Goal: Task Accomplishment & Management: Manage account settings

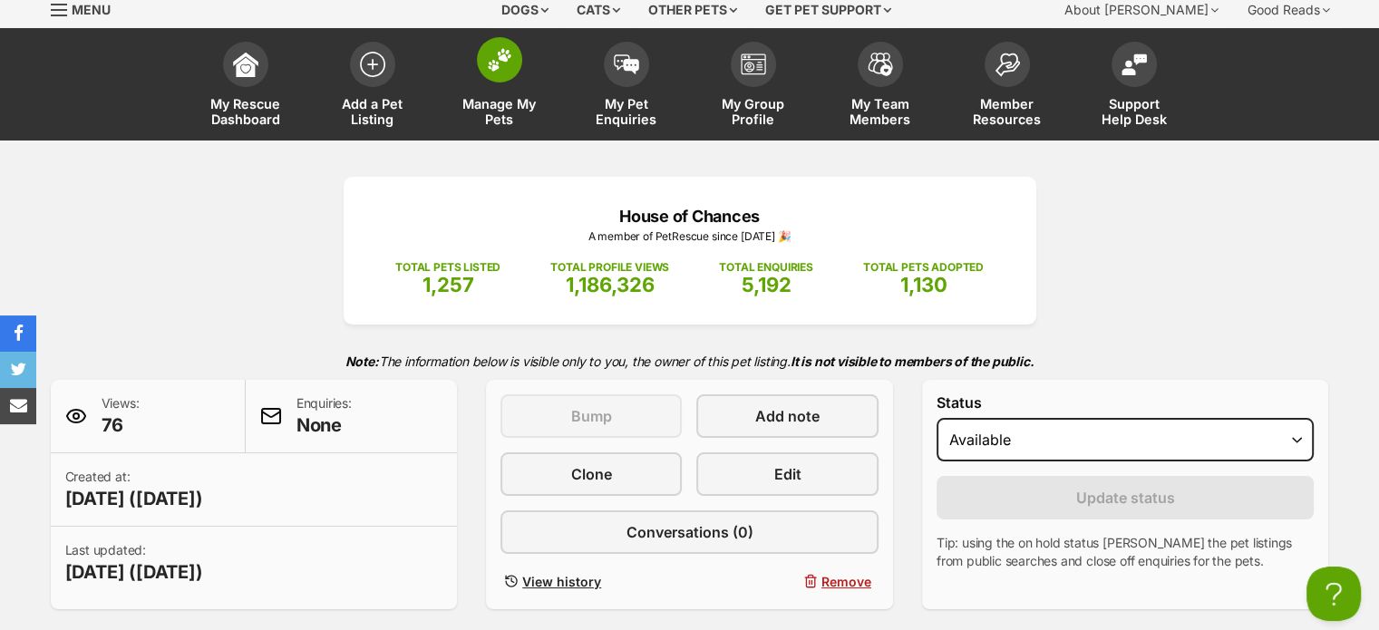
click at [506, 81] on span at bounding box center [499, 59] width 45 height 45
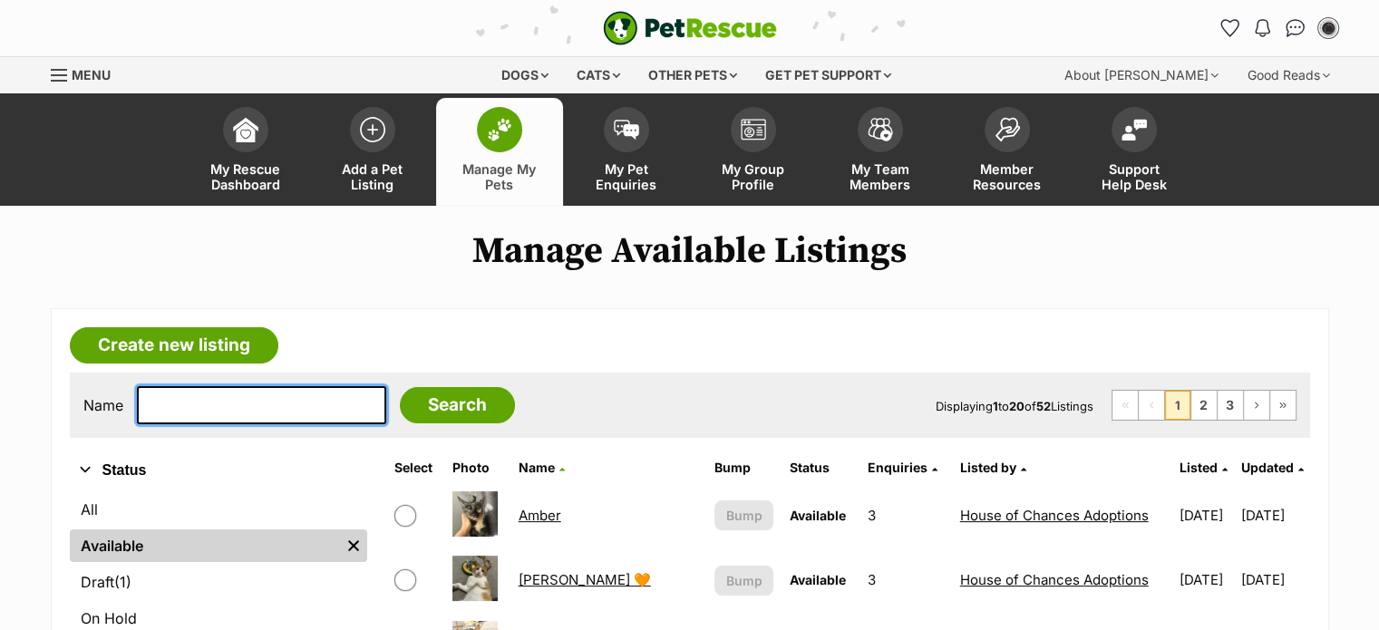
click at [295, 406] on input "text" at bounding box center [261, 405] width 249 height 38
type input "[PERSON_NAME]"
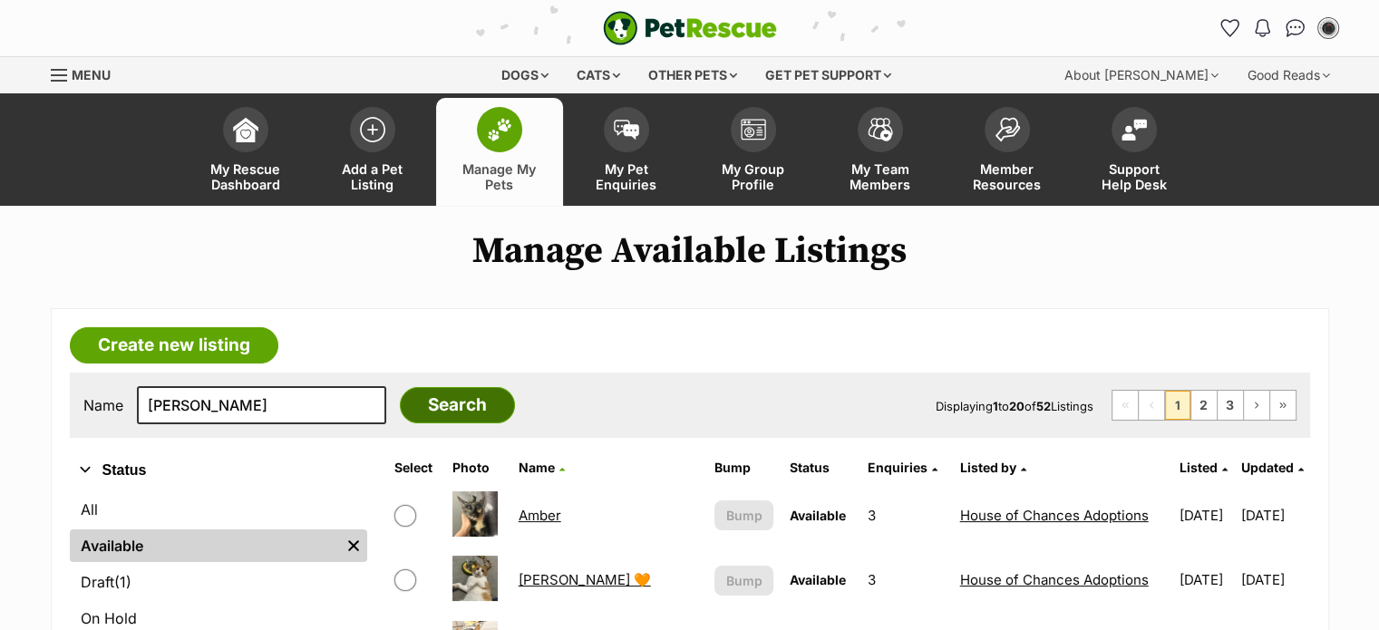
click at [400, 402] on input "Search" at bounding box center [457, 405] width 115 height 36
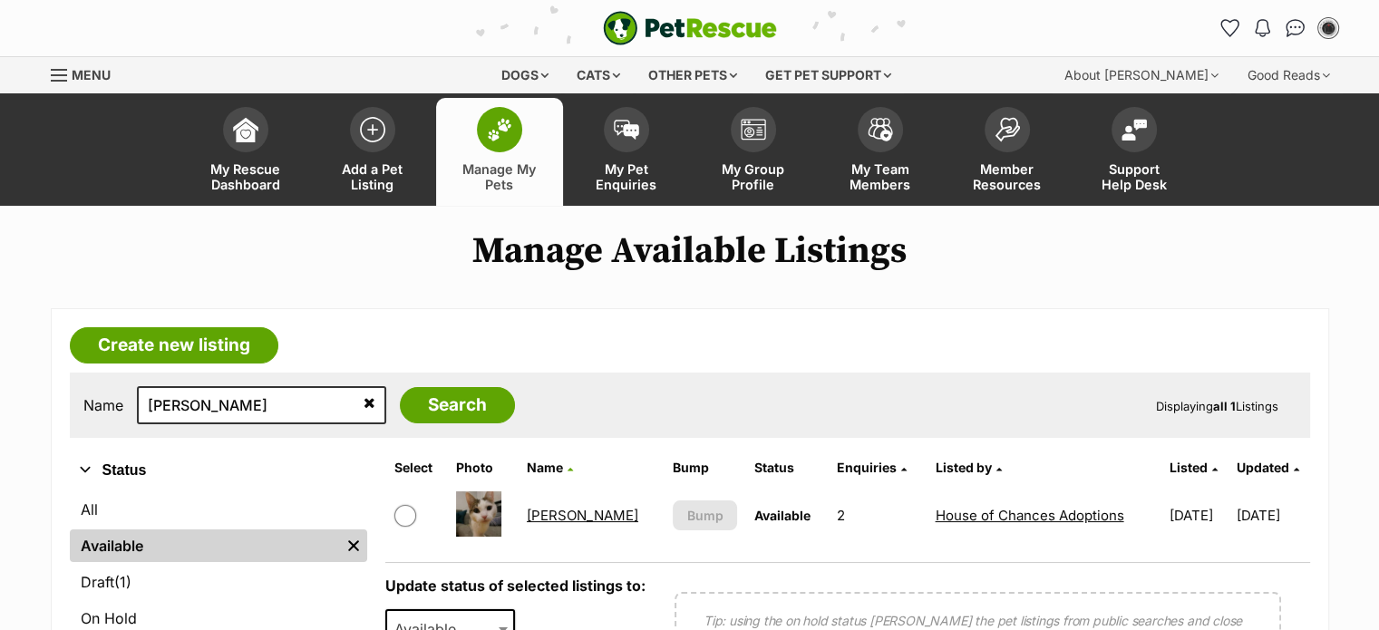
click at [563, 512] on link "Natalie" at bounding box center [582, 515] width 111 height 17
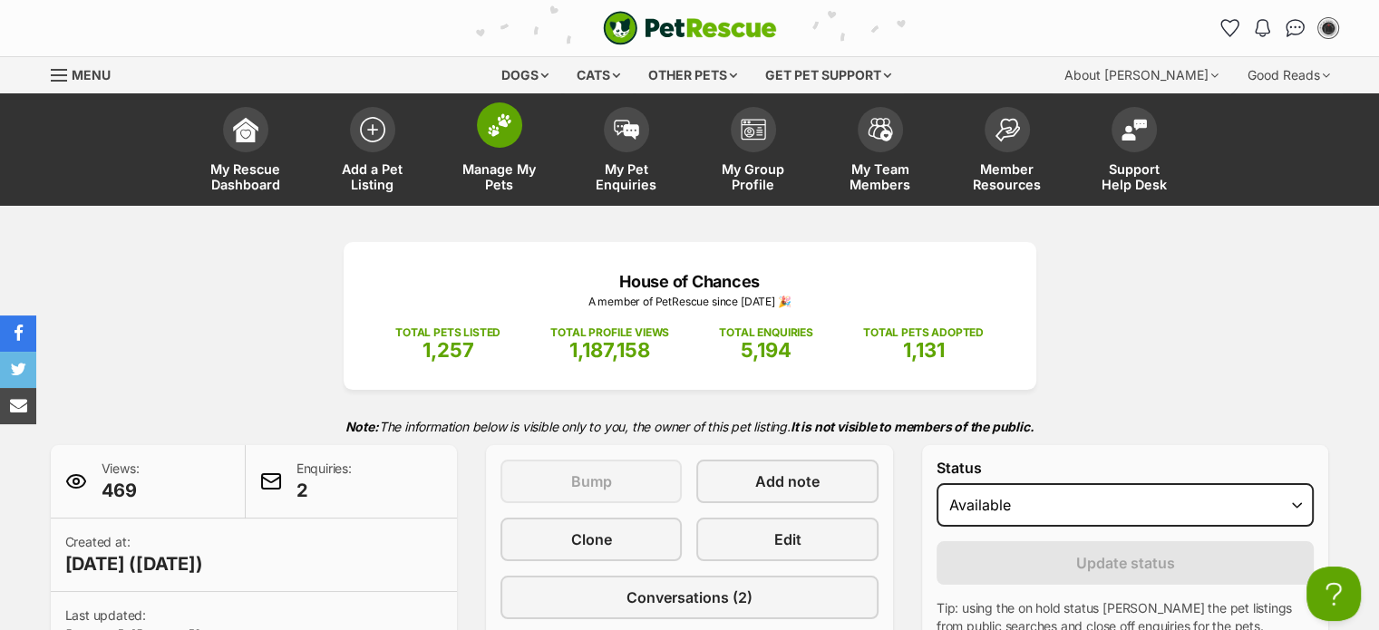
click at [497, 165] on span "Manage My Pets" at bounding box center [500, 176] width 82 height 31
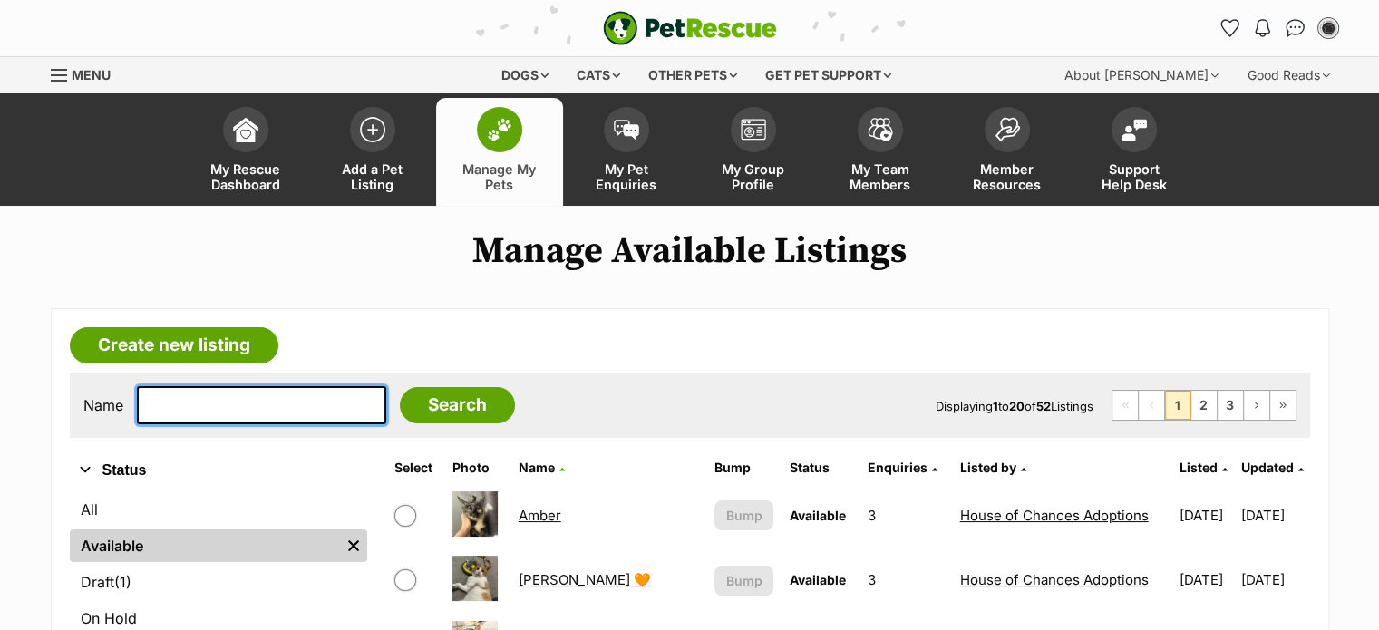
click at [263, 397] on input "text" at bounding box center [261, 405] width 249 height 38
type input "ronnie"
click at [400, 387] on input "Search" at bounding box center [457, 405] width 115 height 36
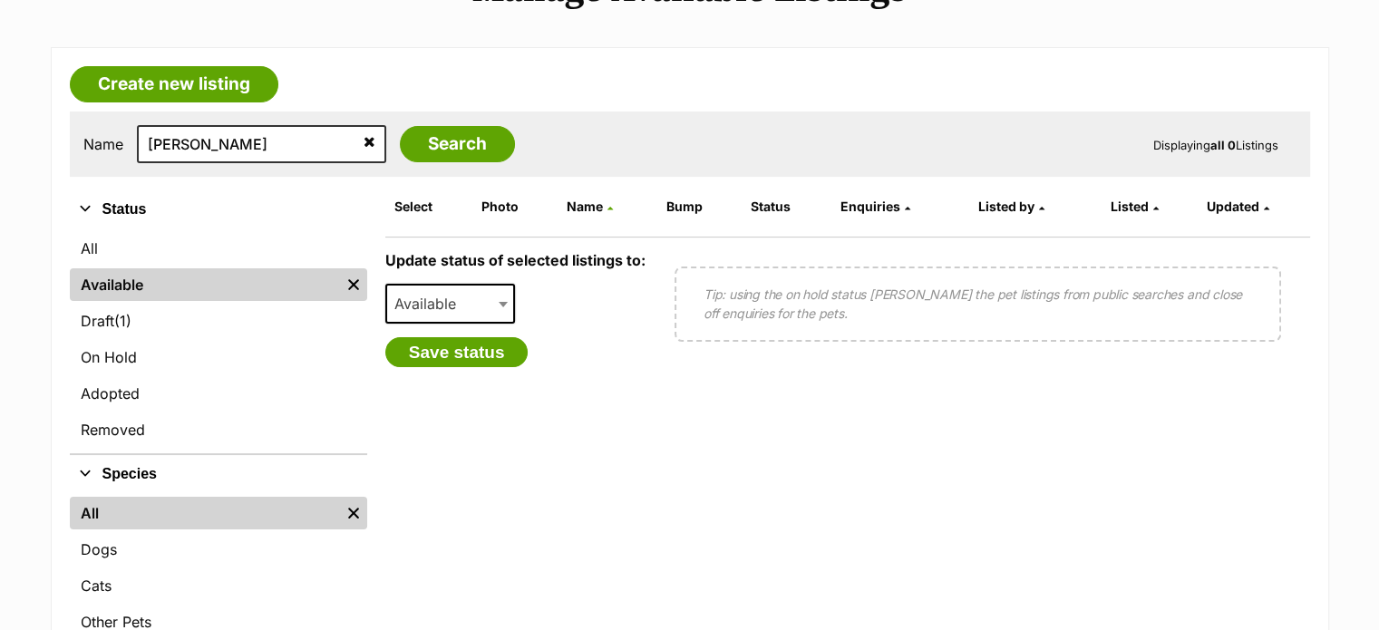
scroll to position [261, 0]
click at [227, 354] on link "On Hold" at bounding box center [218, 357] width 297 height 33
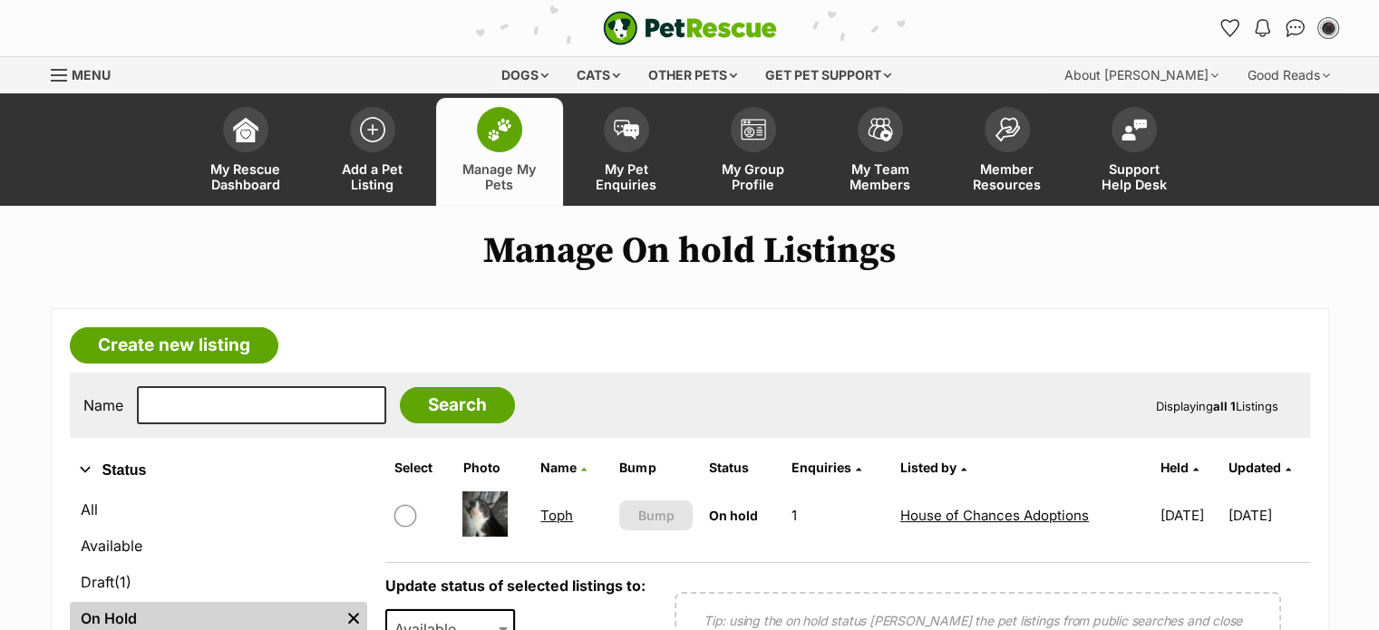
scroll to position [120, 0]
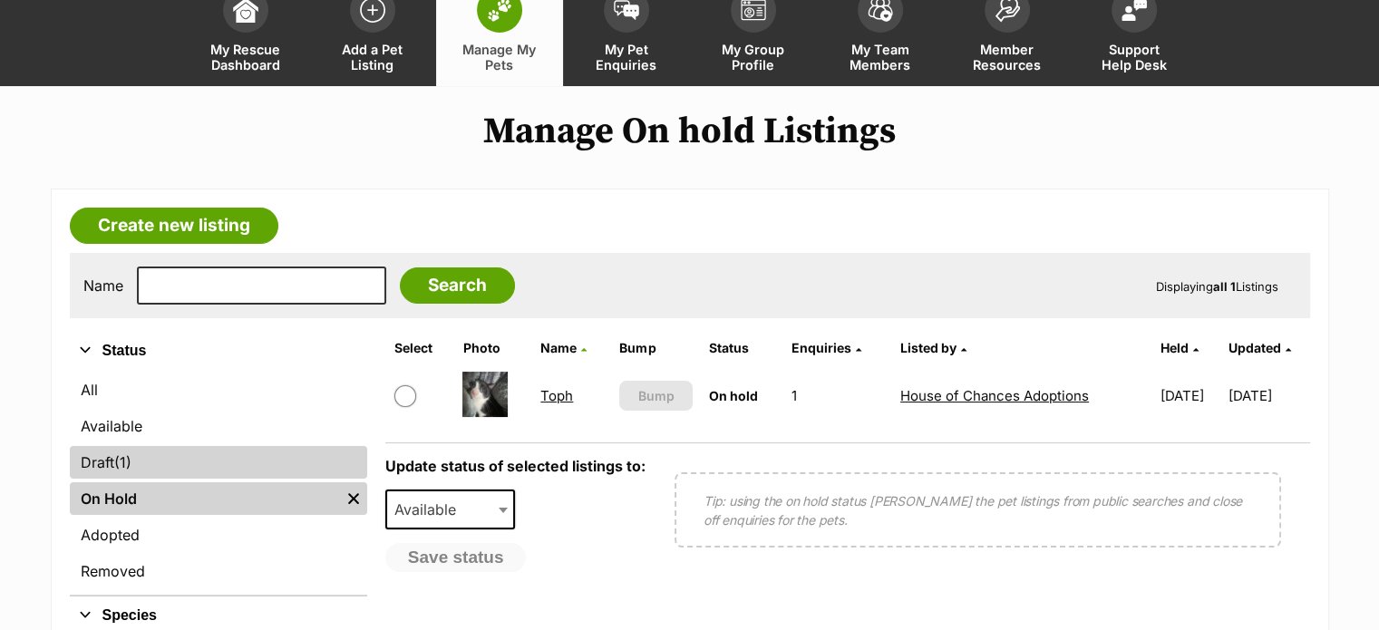
click at [136, 459] on link "Draft (1) Items" at bounding box center [218, 462] width 297 height 33
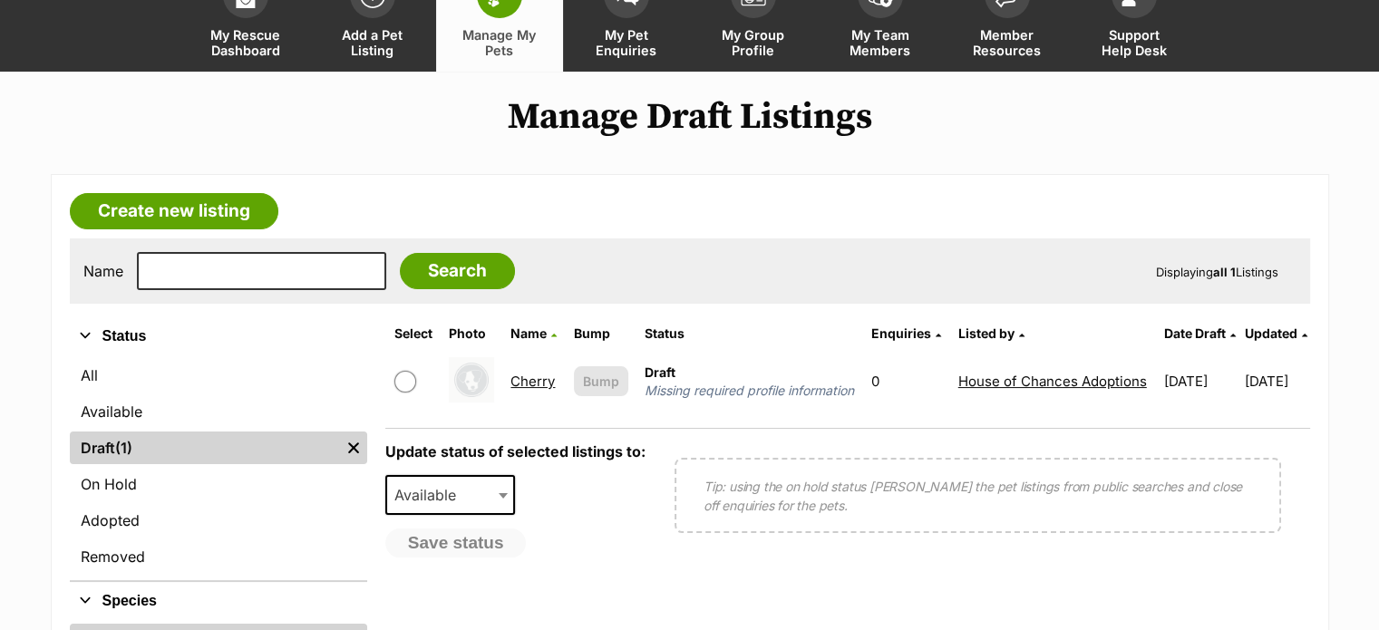
scroll to position [149, 0]
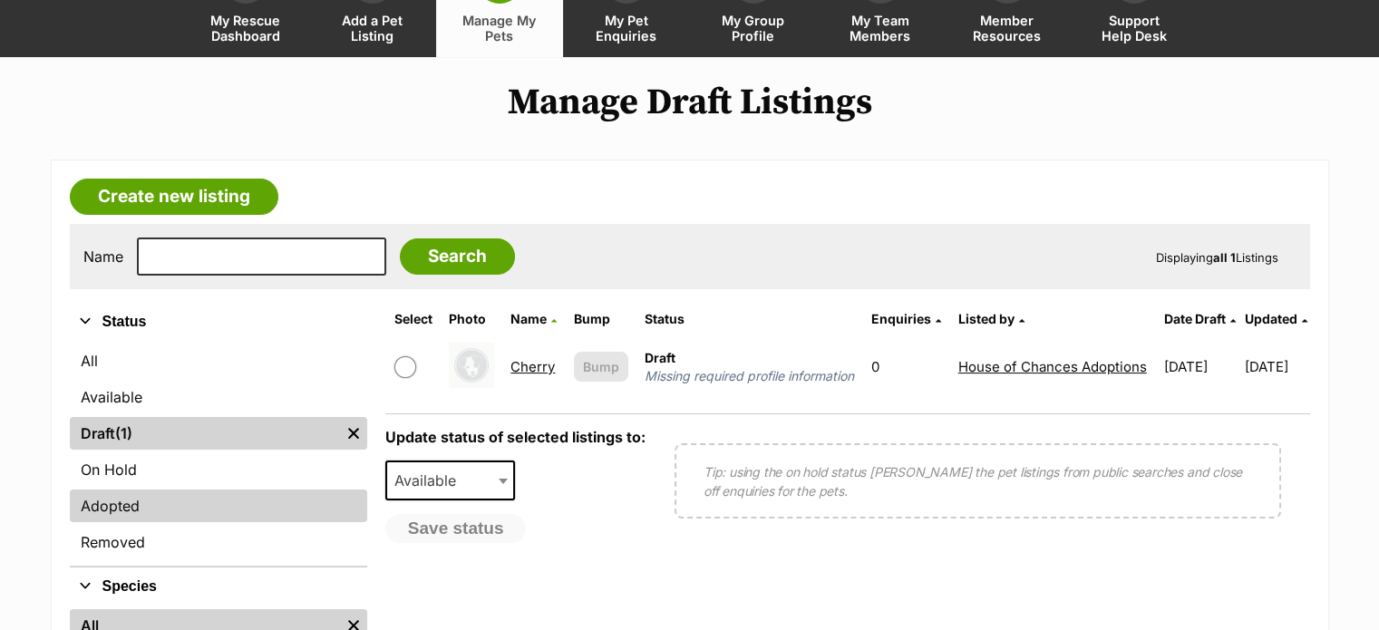
click at [159, 514] on link "Adopted" at bounding box center [218, 505] width 297 height 33
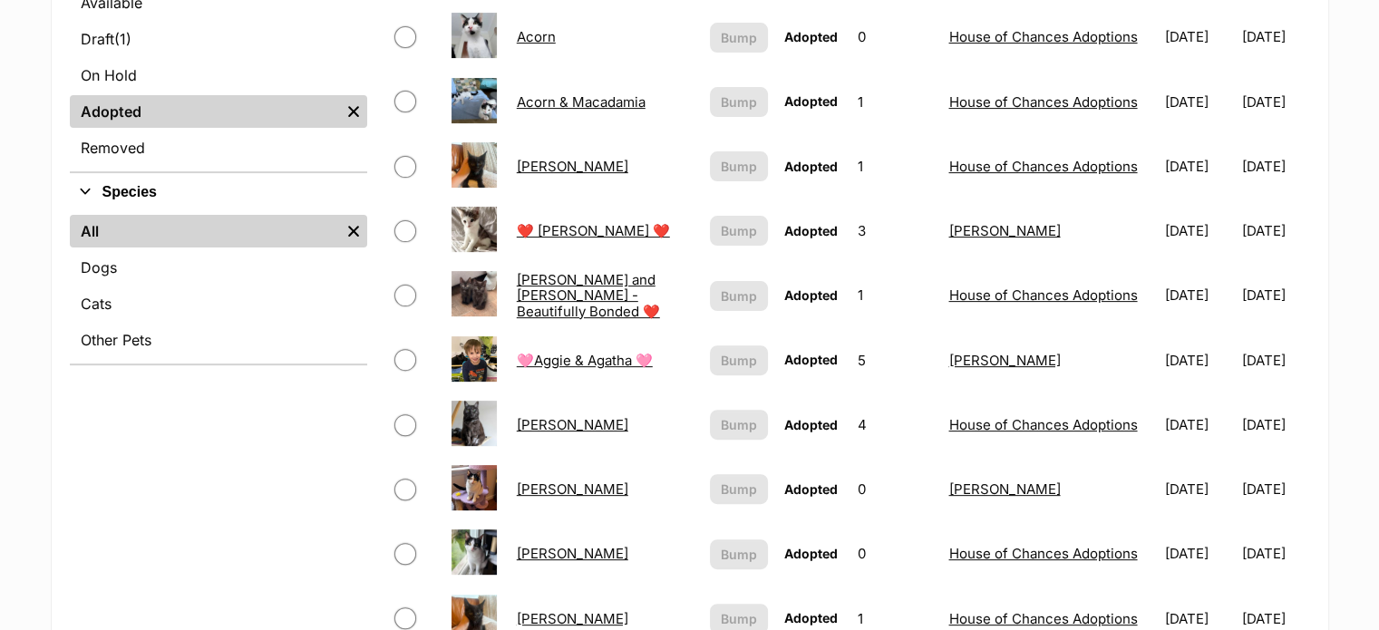
scroll to position [544, 0]
